Goal: Task Accomplishment & Management: Manage account settings

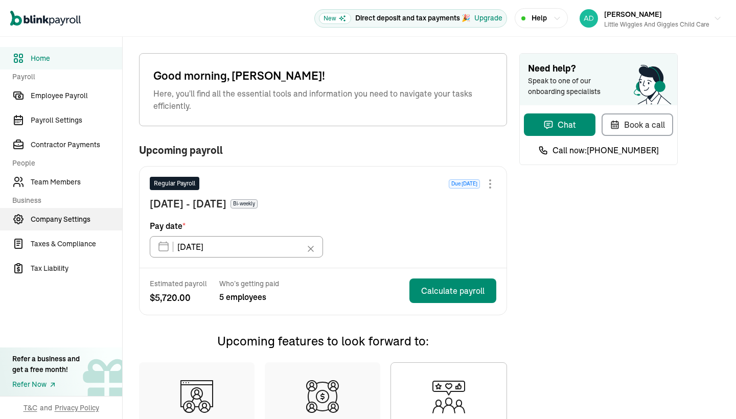
click at [64, 217] on span "Company Settings" at bounding box center [76, 219] width 91 height 11
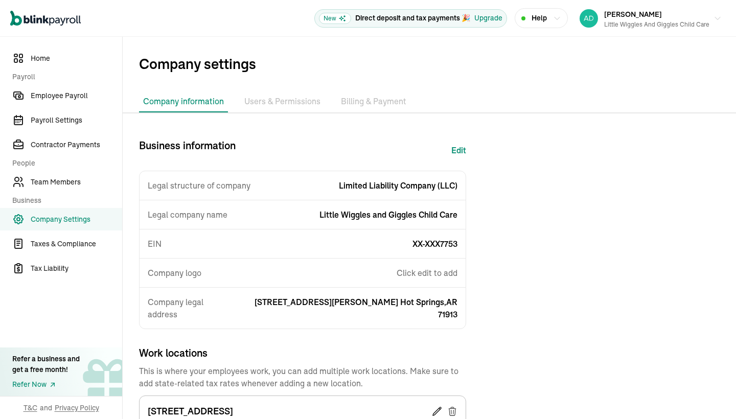
click at [542, 294] on div "Business information Edit Legal structure of company Limited Liability Company …" at bounding box center [429, 336] width 613 height 396
click at [53, 240] on span "Taxes & Compliance" at bounding box center [76, 244] width 91 height 11
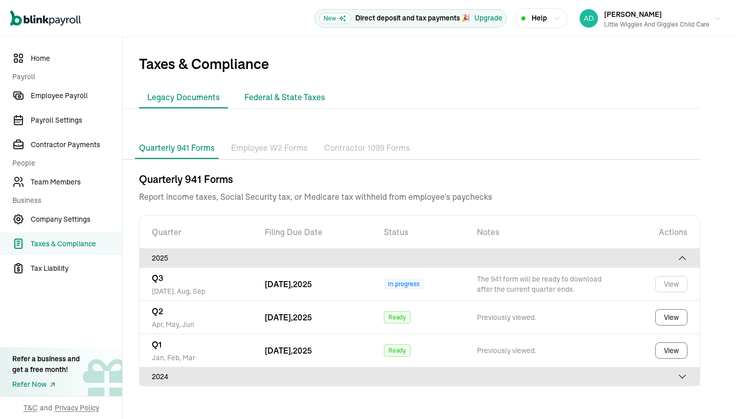
click at [283, 92] on li "Federal & State Taxes" at bounding box center [284, 97] width 97 height 21
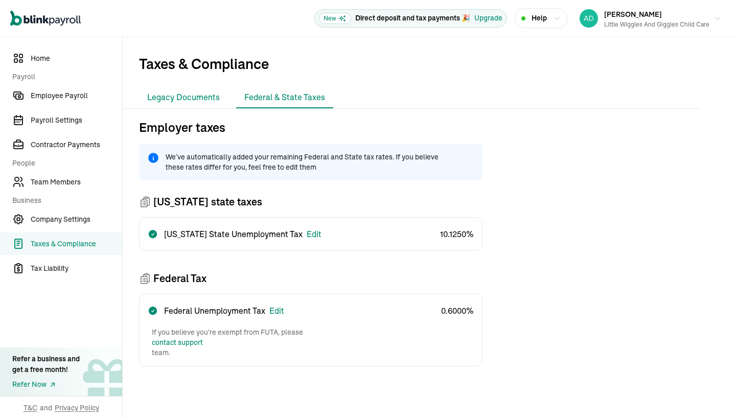
click at [198, 99] on li "Legacy Documents" at bounding box center [183, 97] width 89 height 21
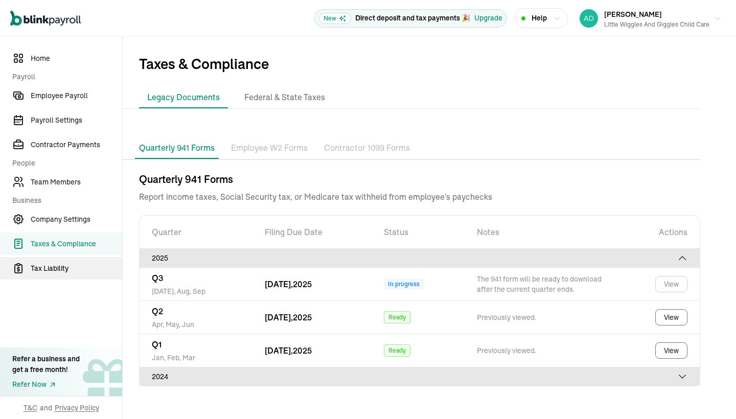
click at [62, 267] on span "Tax Liability" at bounding box center [76, 268] width 91 height 11
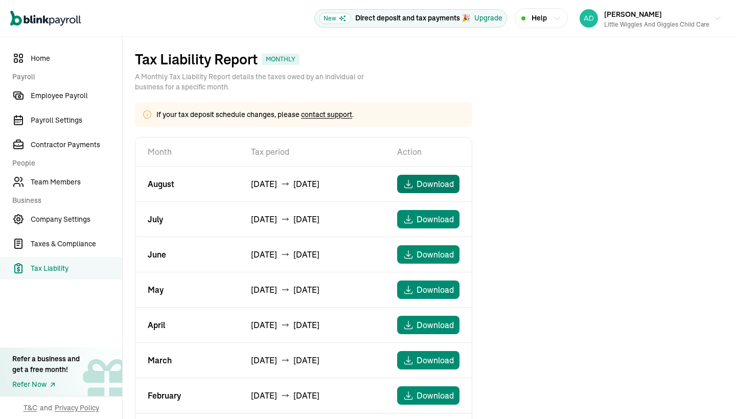
click at [426, 186] on span "Download" at bounding box center [434, 184] width 37 height 12
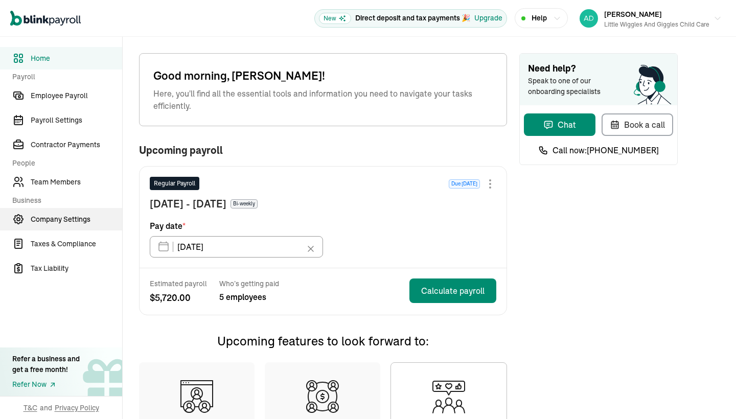
click at [64, 217] on span "Company Settings" at bounding box center [76, 219] width 91 height 11
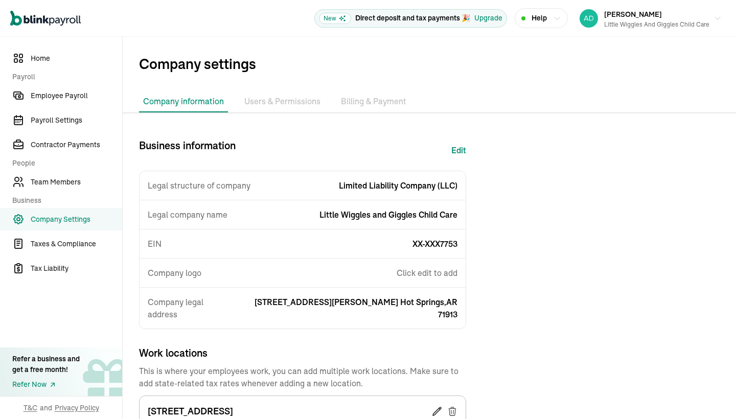
click at [542, 294] on div "Business information Edit Legal structure of company Limited Liability Company …" at bounding box center [429, 336] width 613 height 396
click at [53, 240] on span "Taxes & Compliance" at bounding box center [76, 244] width 91 height 11
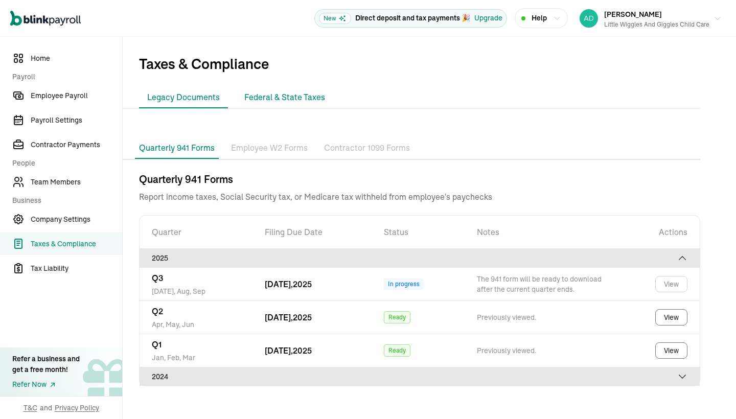
click at [283, 92] on li "Federal & State Taxes" at bounding box center [284, 97] width 97 height 21
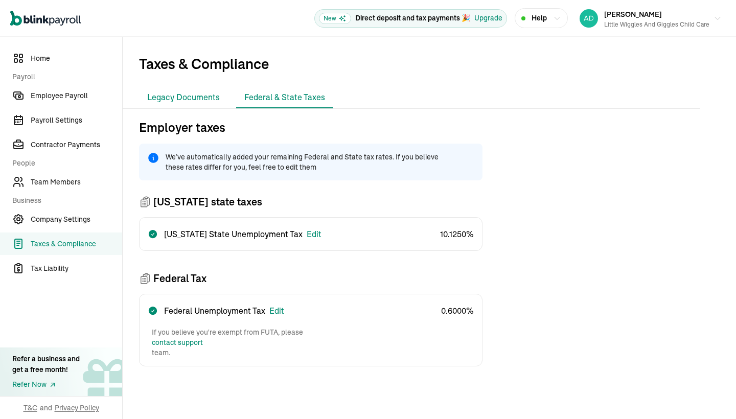
click at [198, 99] on li "Legacy Documents" at bounding box center [183, 97] width 89 height 21
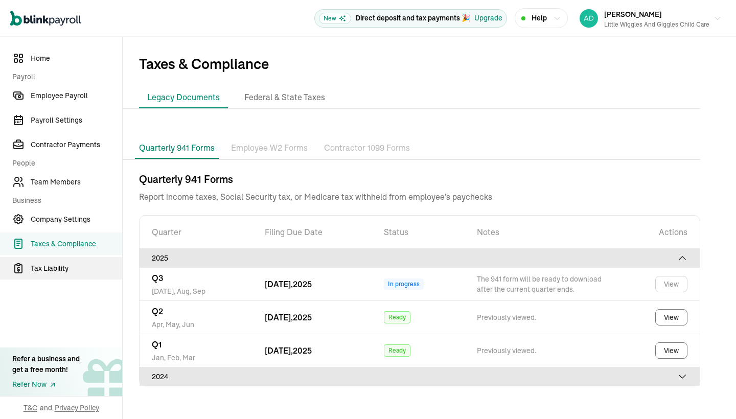
click at [62, 267] on span "Tax Liability" at bounding box center [76, 268] width 91 height 11
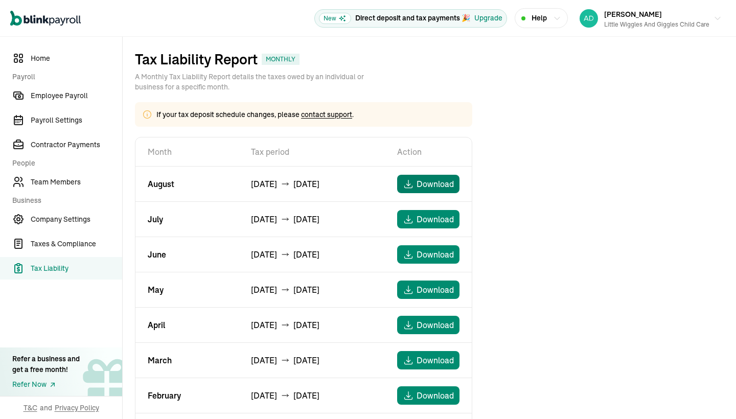
click at [426, 186] on span "Download" at bounding box center [434, 184] width 37 height 12
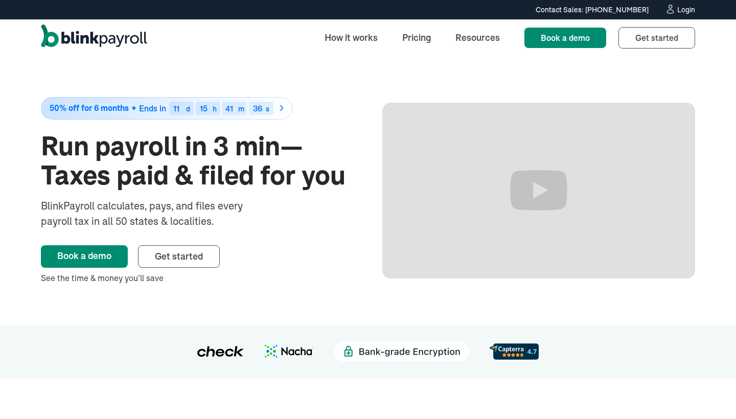
click at [686, 9] on div "Login" at bounding box center [686, 9] width 18 height 7
